Goal: Check status: Check status

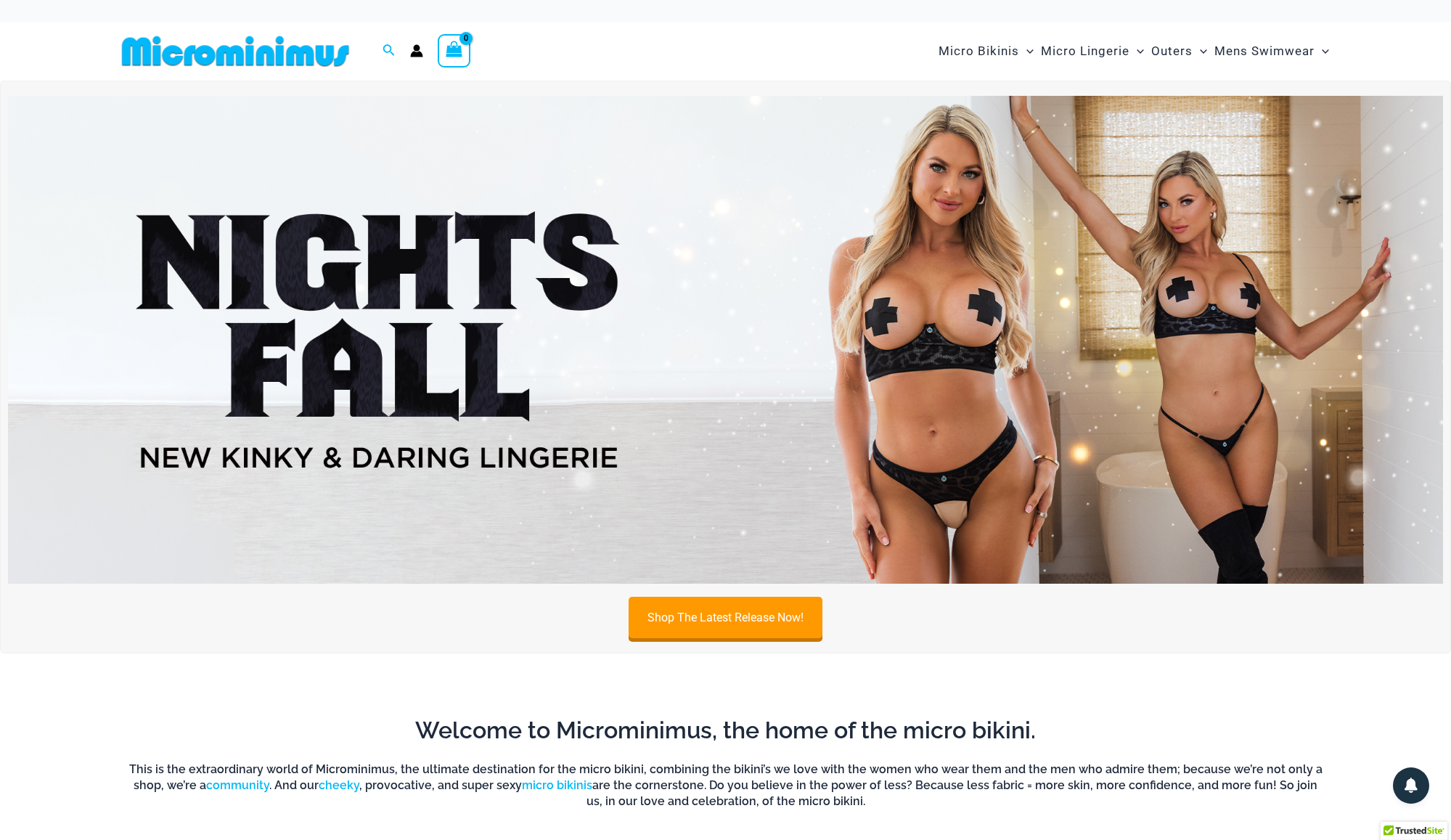
click at [415, 55] on icon "Account icon link" at bounding box center [416, 54] width 12 height 6
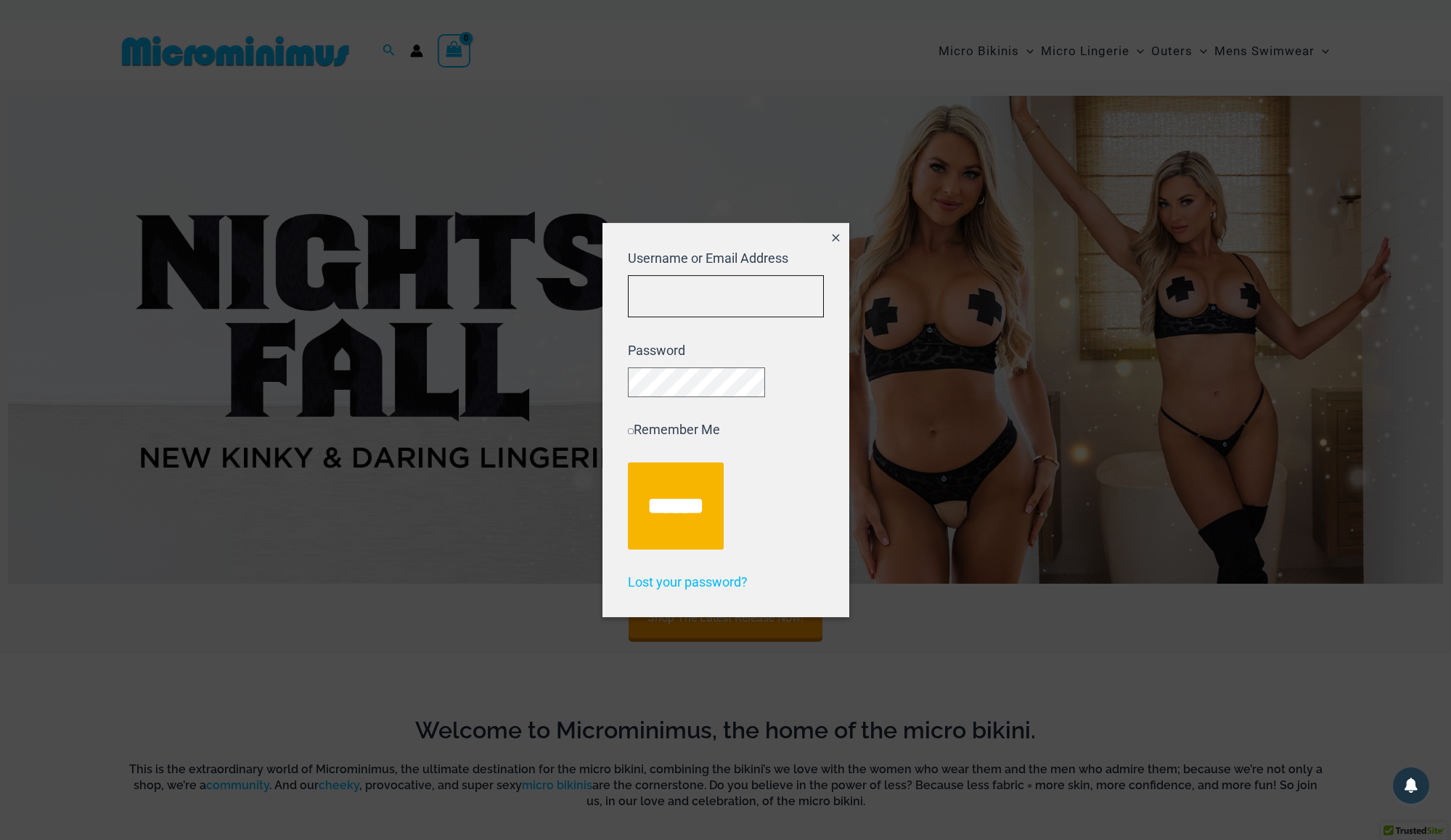
type input "**********"
click at [683, 516] on input "******" at bounding box center [675, 505] width 96 height 87
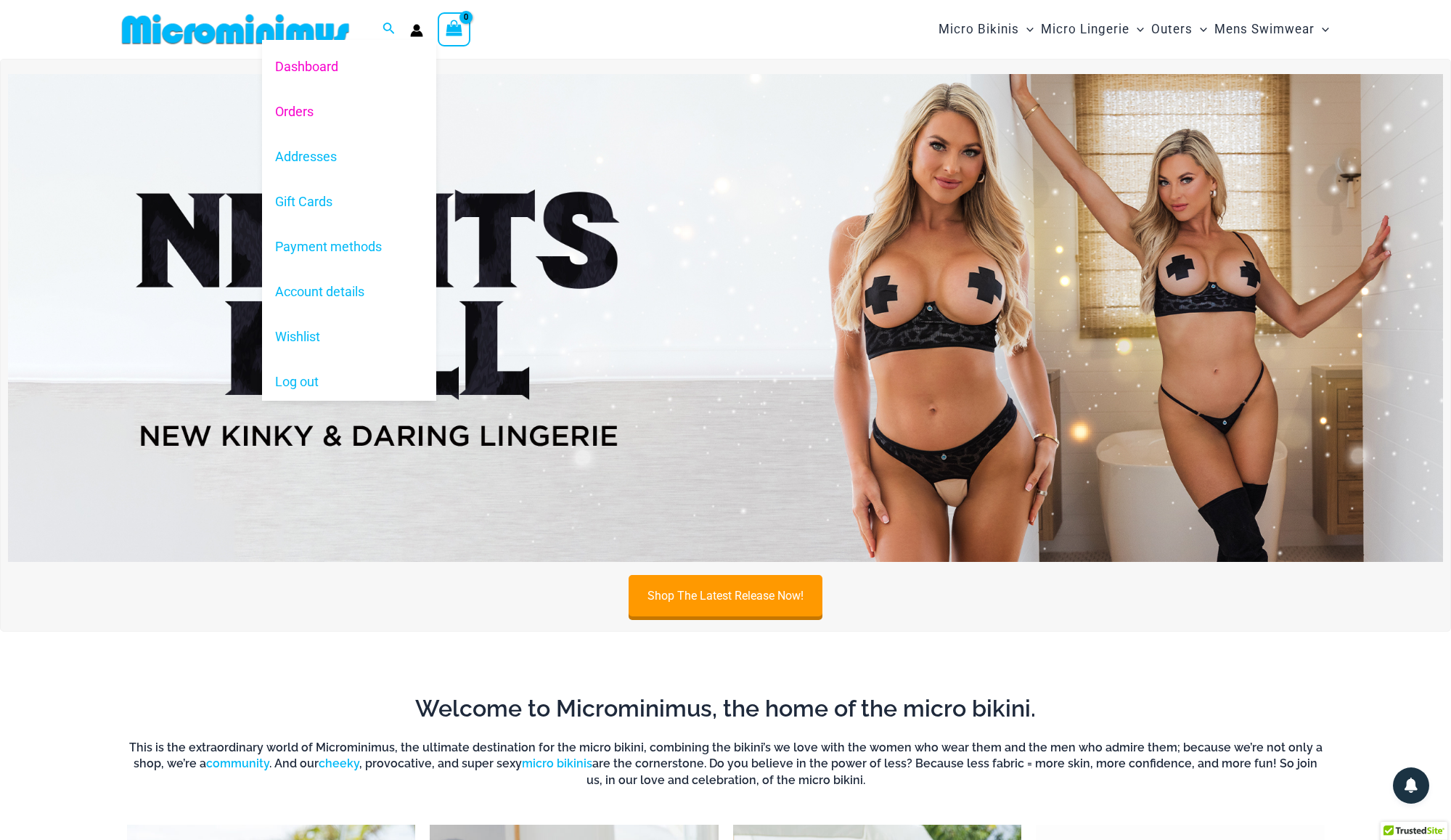
click at [314, 108] on link "Orders" at bounding box center [349, 110] width 174 height 45
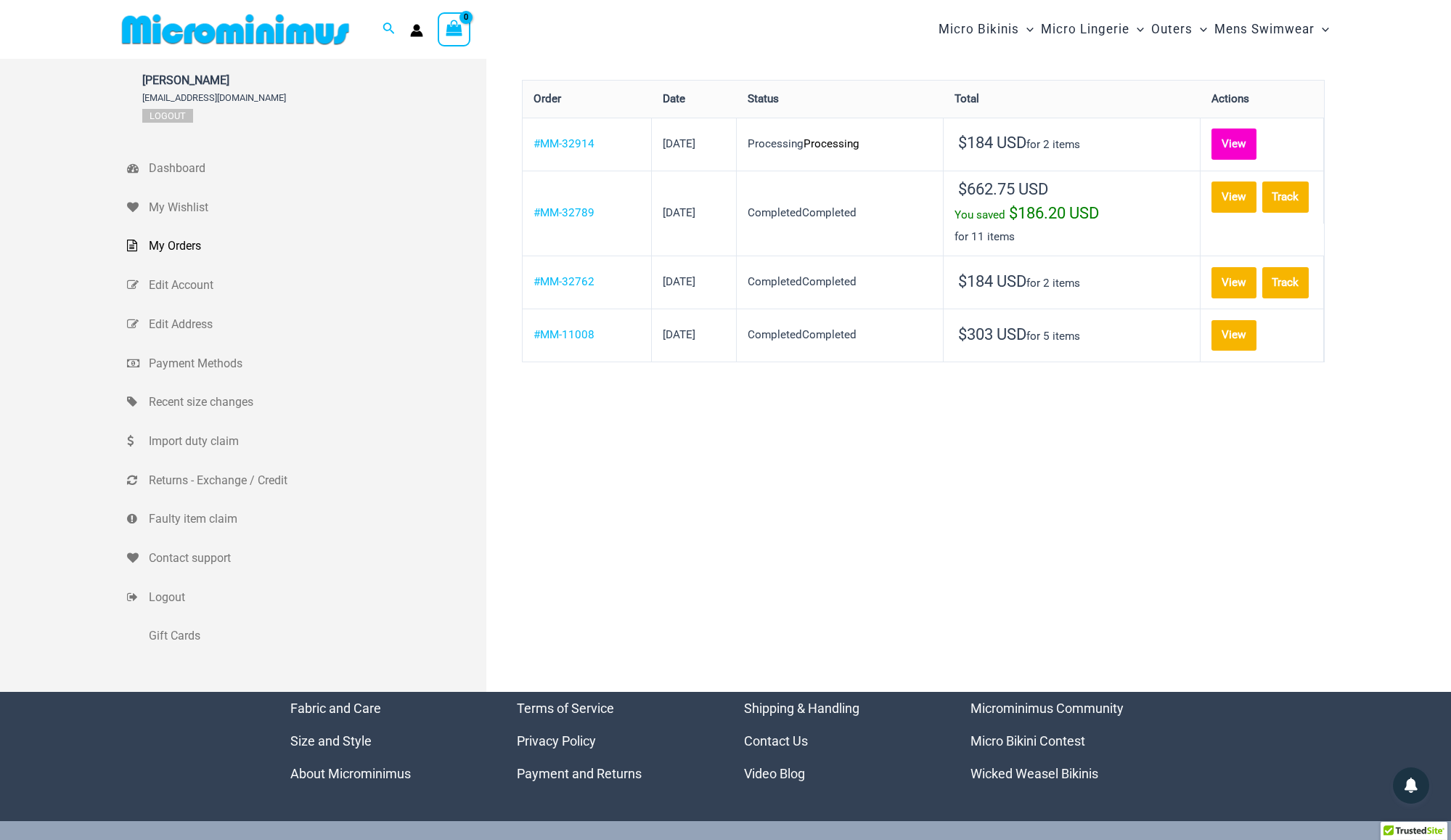
click at [1212, 155] on link "View" at bounding box center [1234, 144] width 45 height 31
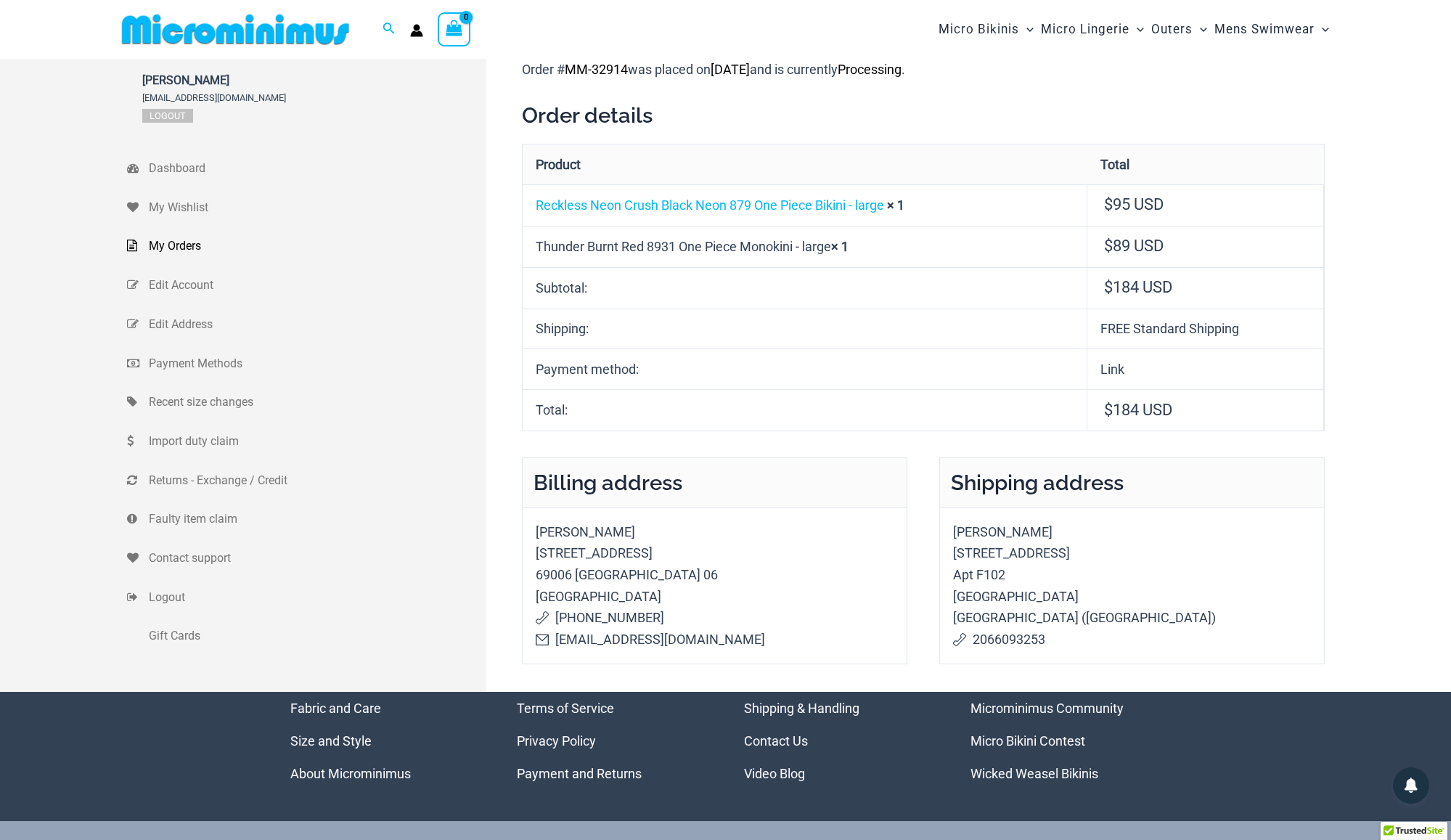
click at [989, 571] on address "Franshesca ARISMENDI 12210 SE Petrovitsky Rd Apt F102 Renton, WA 98058 United S…" at bounding box center [1133, 585] width 385 height 157
click at [978, 571] on address "Franshesca ARISMENDI 12210 SE Petrovitsky Rd Apt F102 Renton, WA 98058 United S…" at bounding box center [1133, 585] width 385 height 157
click at [191, 323] on span "Edit Address" at bounding box center [315, 324] width 334 height 22
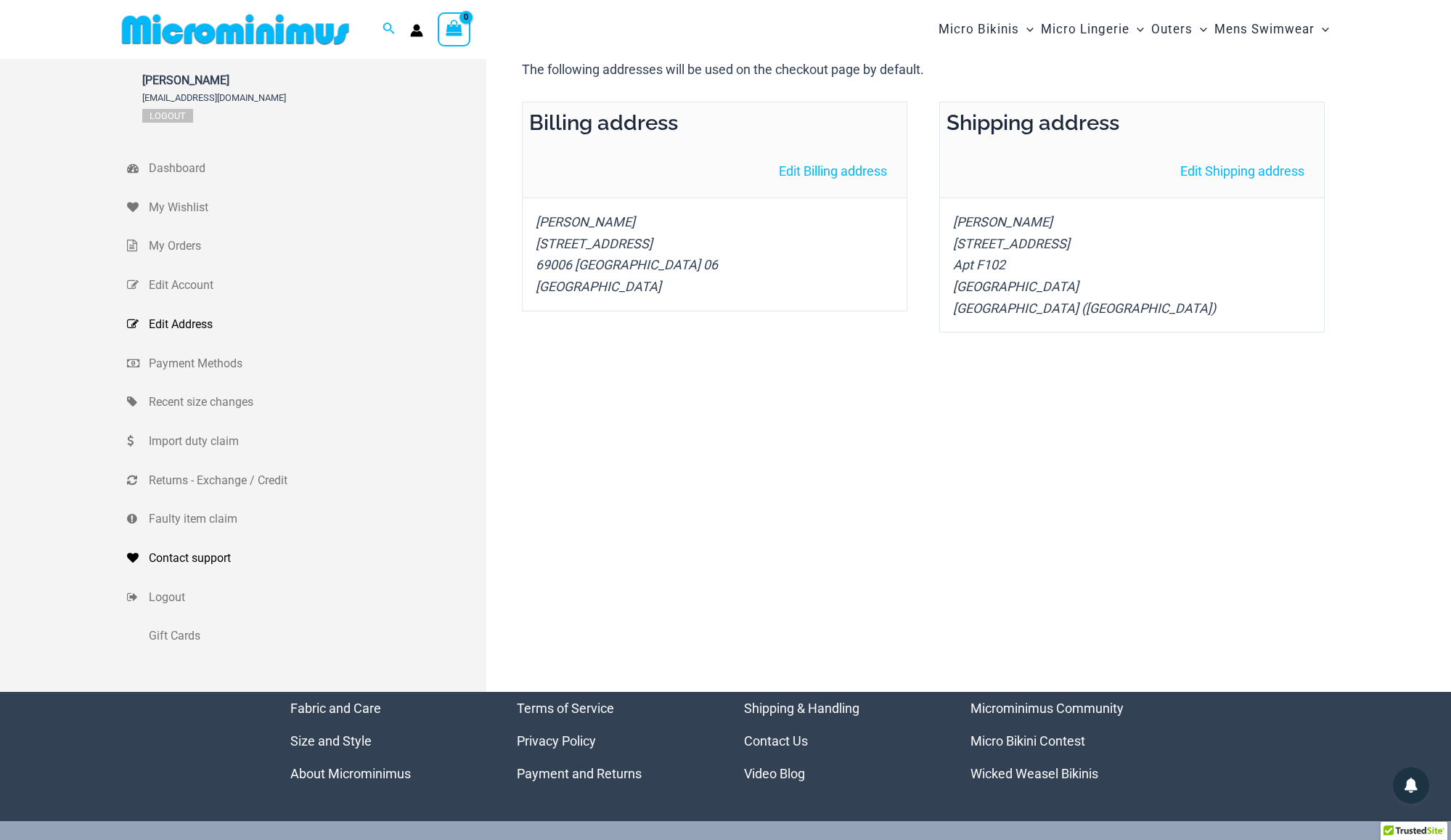
click at [213, 551] on span "Contact support" at bounding box center [315, 558] width 334 height 22
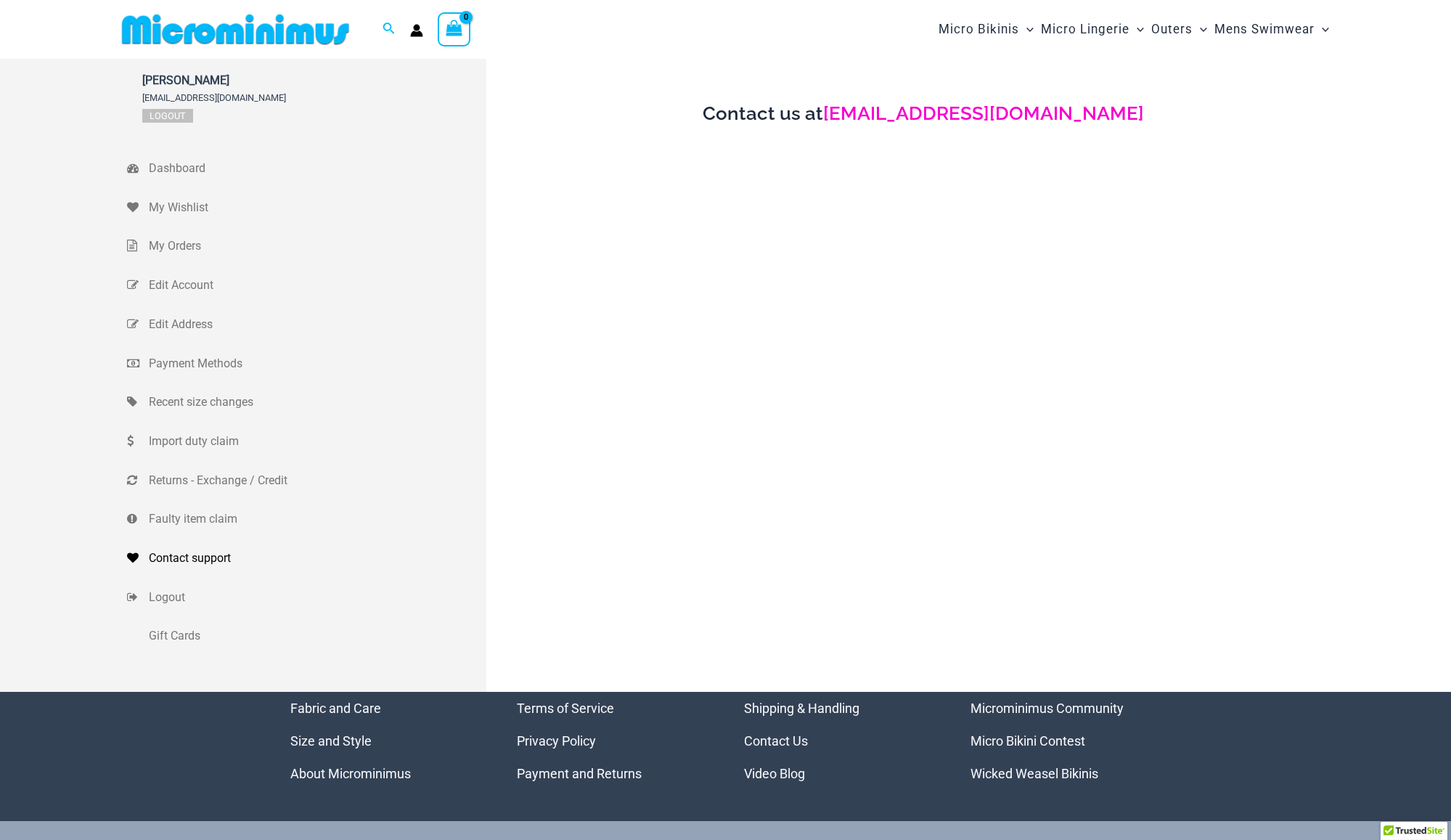
click at [936, 116] on link "[EMAIL_ADDRESS][DOMAIN_NAME]" at bounding box center [983, 113] width 321 height 22
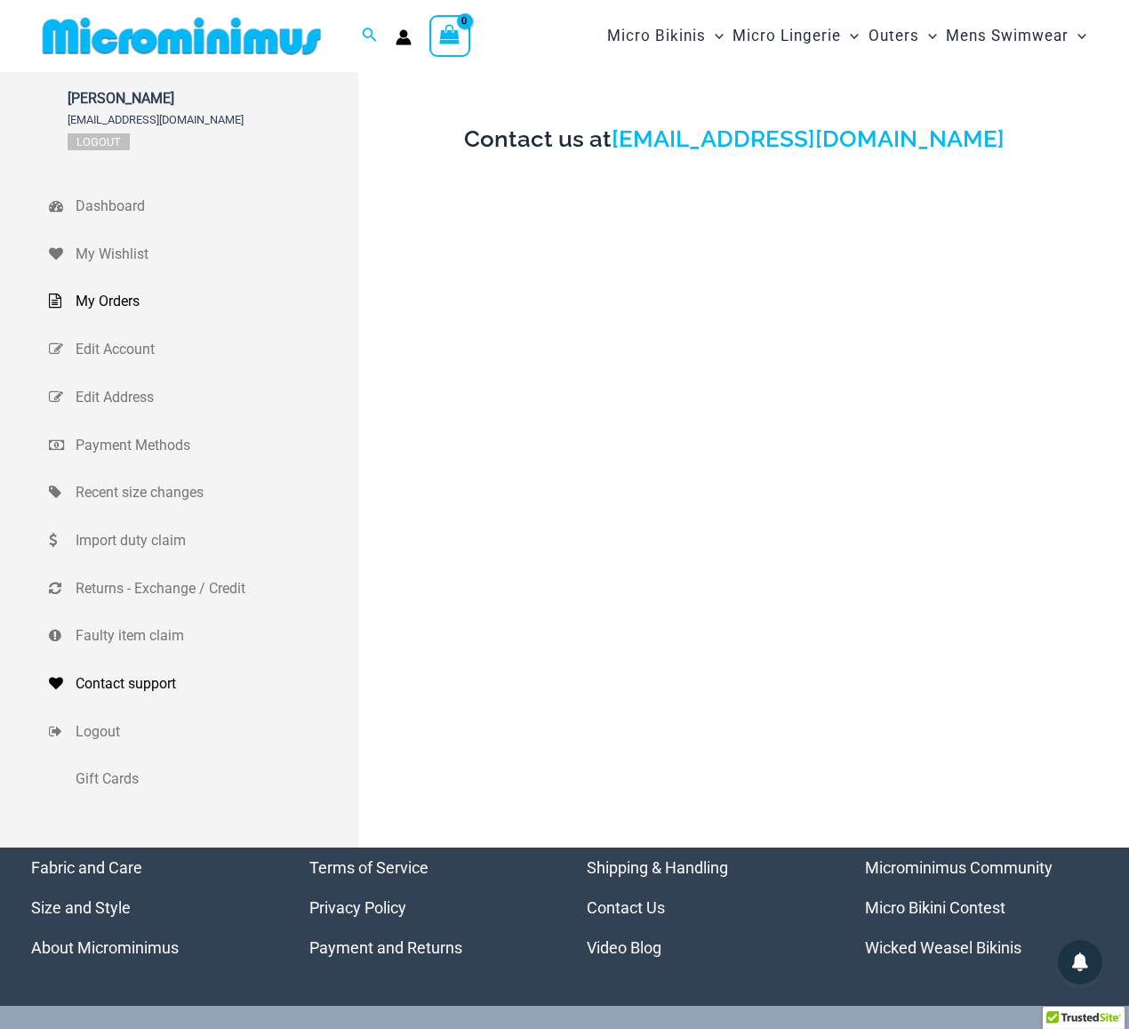
click at [121, 301] on span "My Orders" at bounding box center [215, 301] width 278 height 27
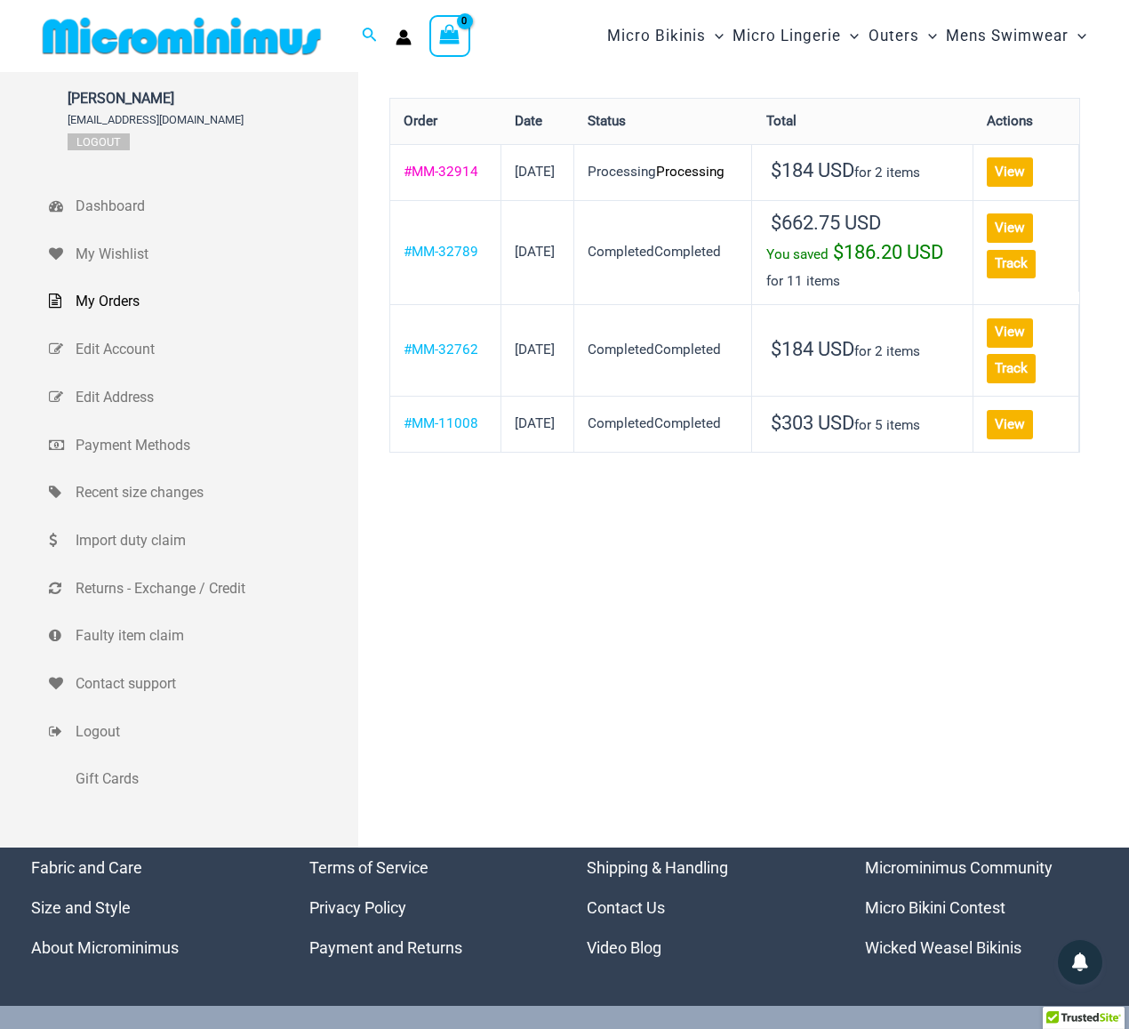
click at [423, 180] on link "#MM-32914" at bounding box center [441, 172] width 75 height 16
